Goal: Learn about a topic

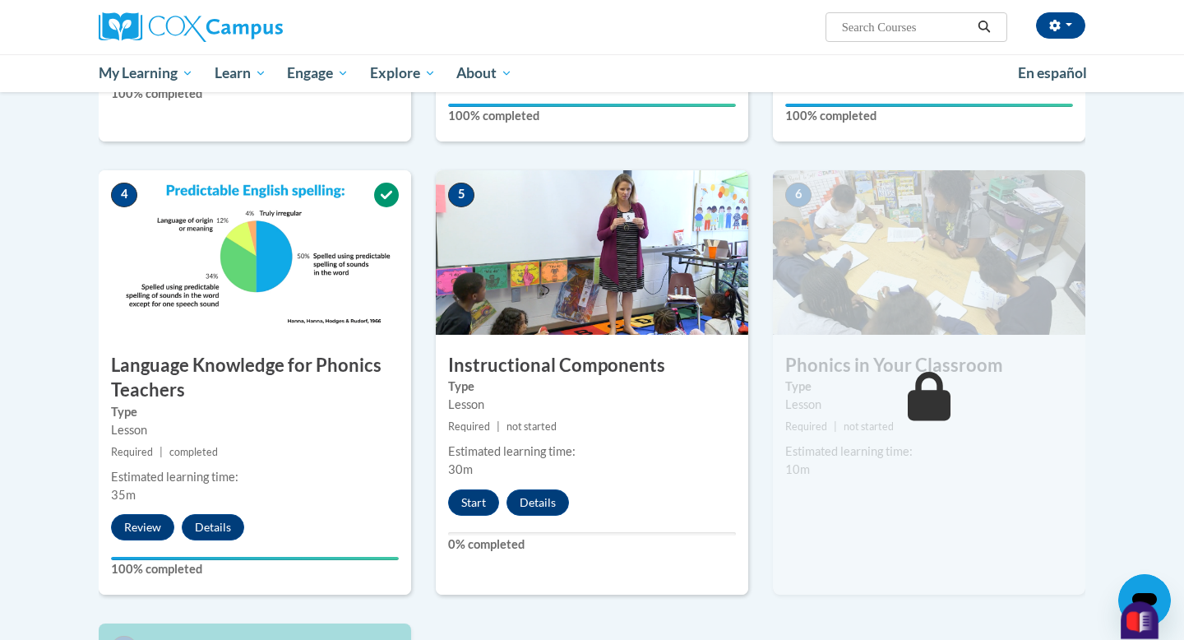
scroll to position [722, 0]
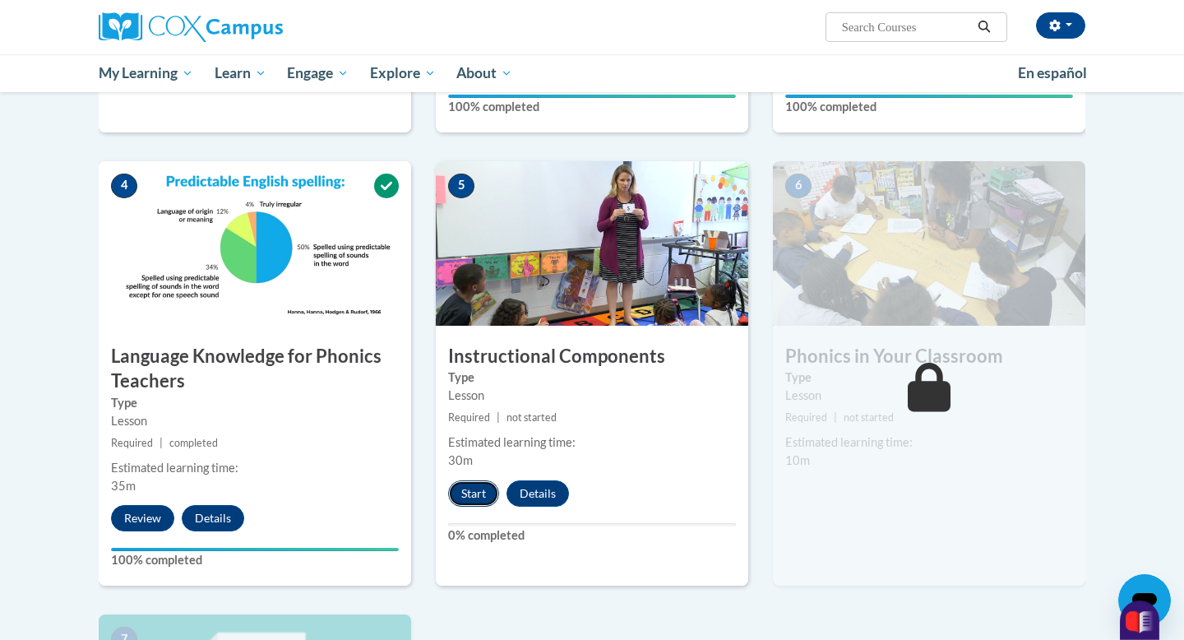
click at [473, 493] on button "Start" at bounding box center [473, 493] width 51 height 26
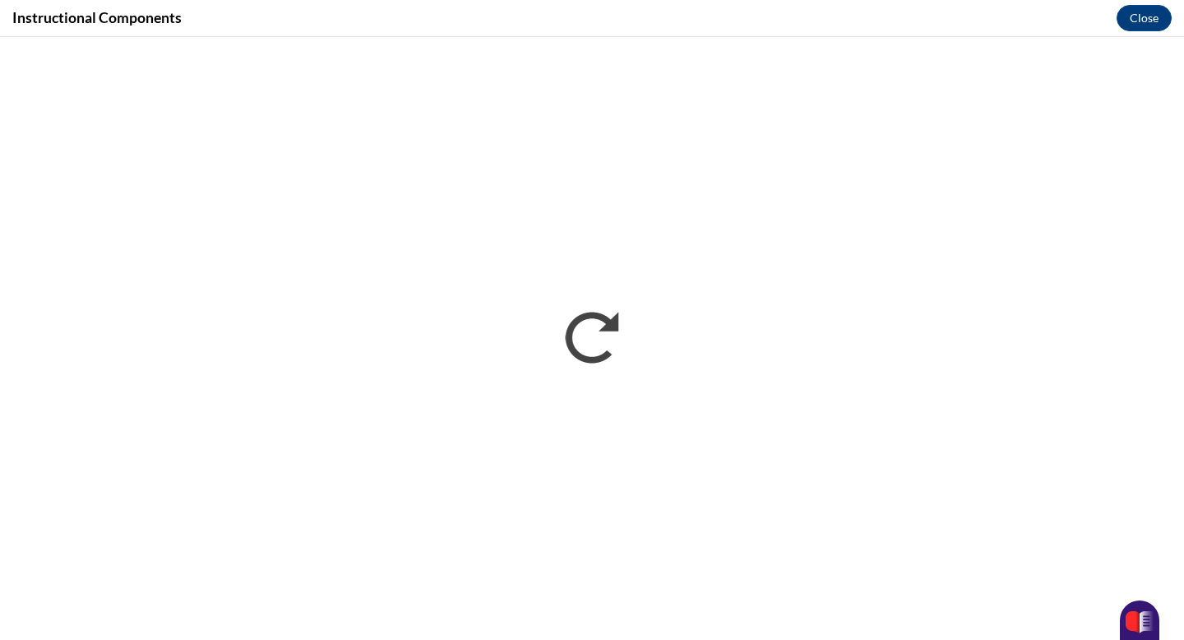
scroll to position [0, 0]
